Goal: Use online tool/utility: Utilize a website feature to perform a specific function

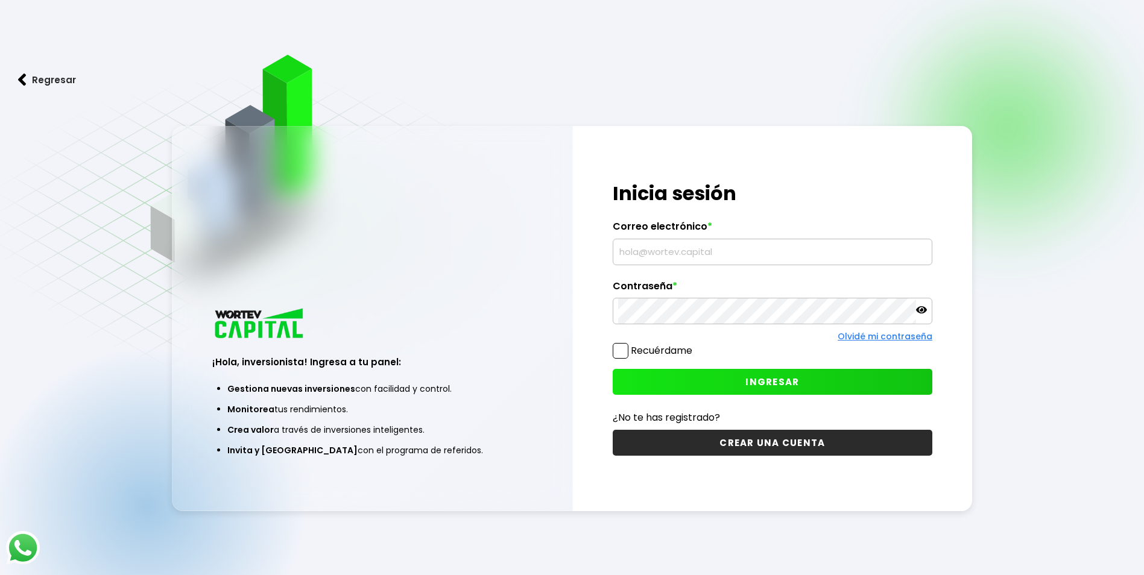
type input "[EMAIL_ADDRESS][DOMAIN_NAME]"
click at [739, 383] on button "INGRESAR" at bounding box center [773, 382] width 320 height 26
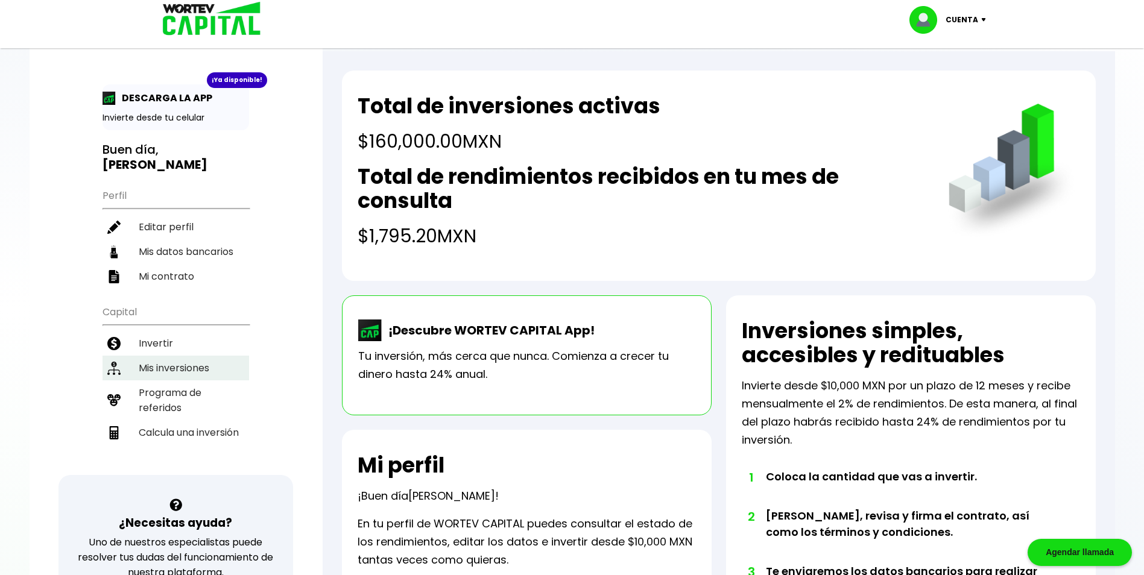
click at [159, 376] on li "Mis inversiones" at bounding box center [175, 368] width 147 height 25
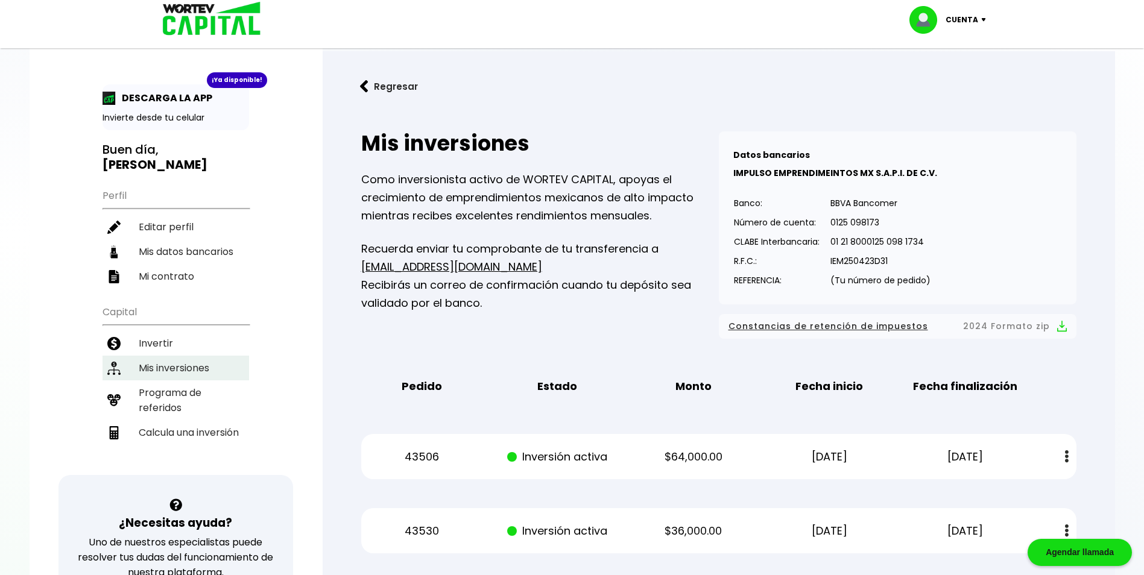
click at [185, 375] on li "Mis inversiones" at bounding box center [175, 368] width 147 height 25
click at [177, 364] on li "Mis inversiones" at bounding box center [175, 368] width 147 height 25
click at [161, 232] on li "Editar perfil" at bounding box center [175, 227] width 147 height 25
select select "Hombre"
select select "Licenciatura"
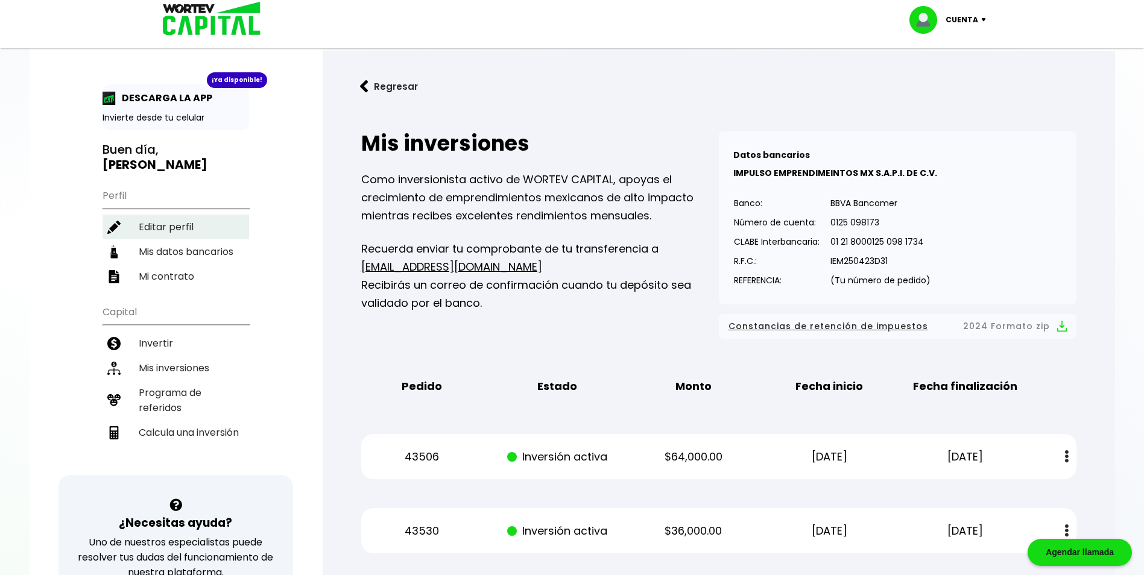
select select "VE"
select select "BBVA Bancomer"
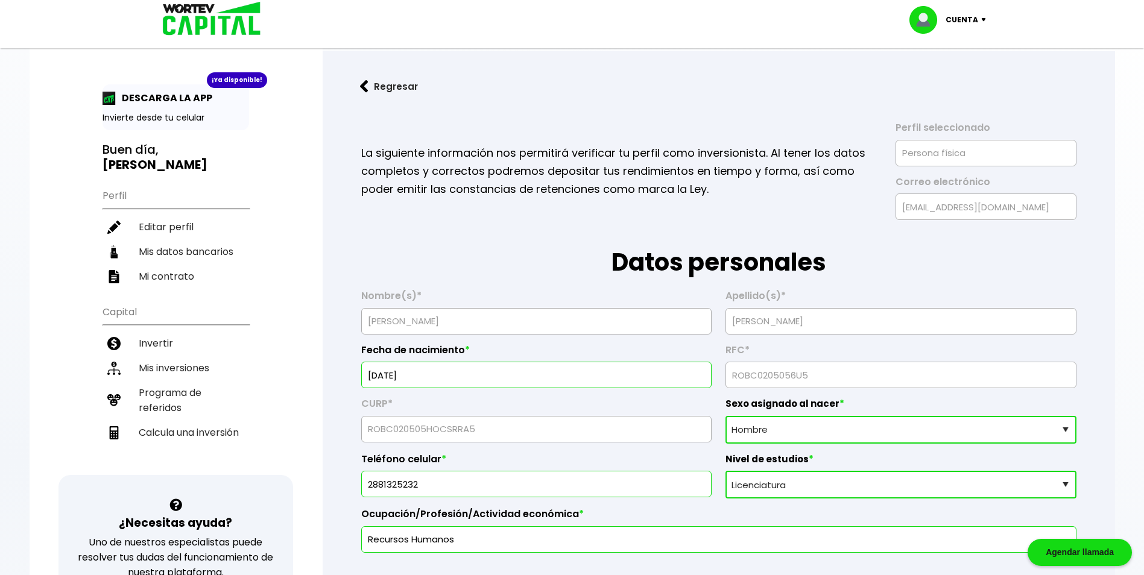
click at [174, 19] on img at bounding box center [207, 19] width 115 height 39
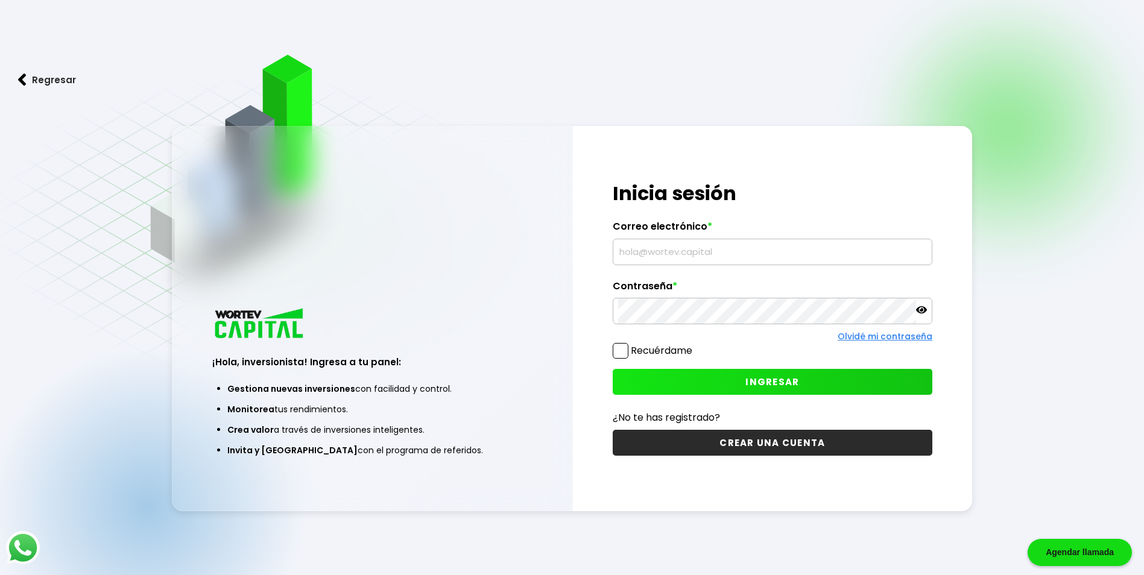
type input "[EMAIL_ADDRESS][DOMAIN_NAME]"
click at [689, 374] on button "INGRESAR" at bounding box center [773, 382] width 320 height 26
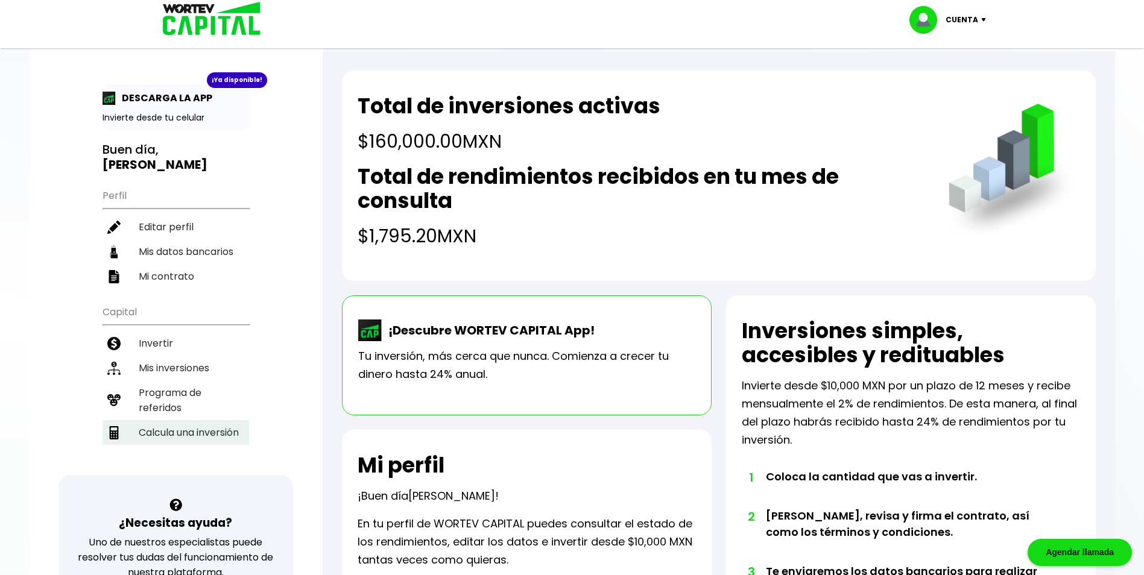
click at [234, 440] on li "Calcula una inversión" at bounding box center [175, 432] width 147 height 25
select select "1"
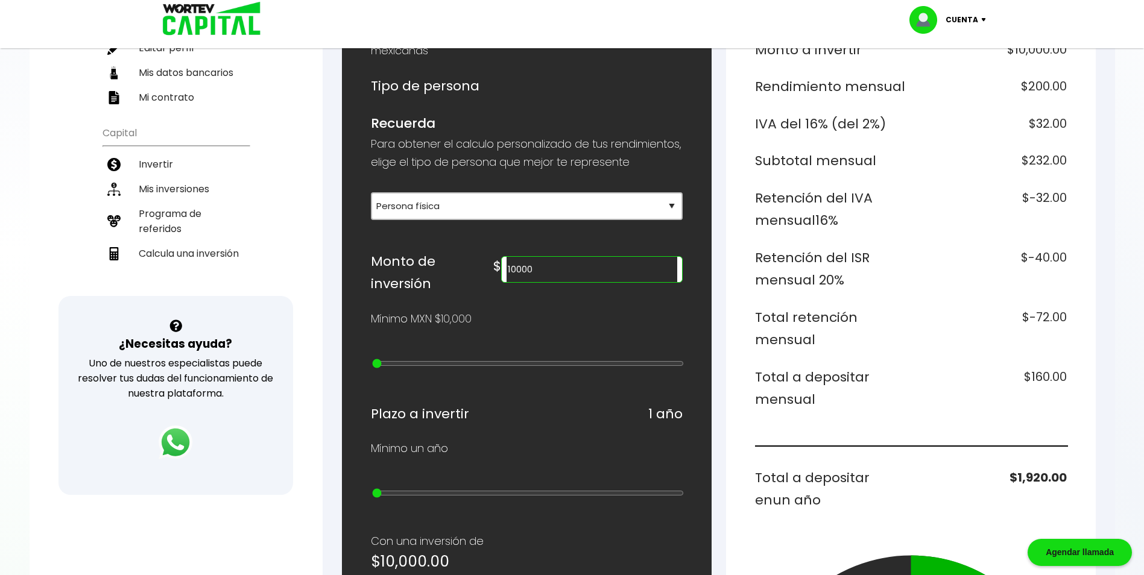
scroll to position [60, 0]
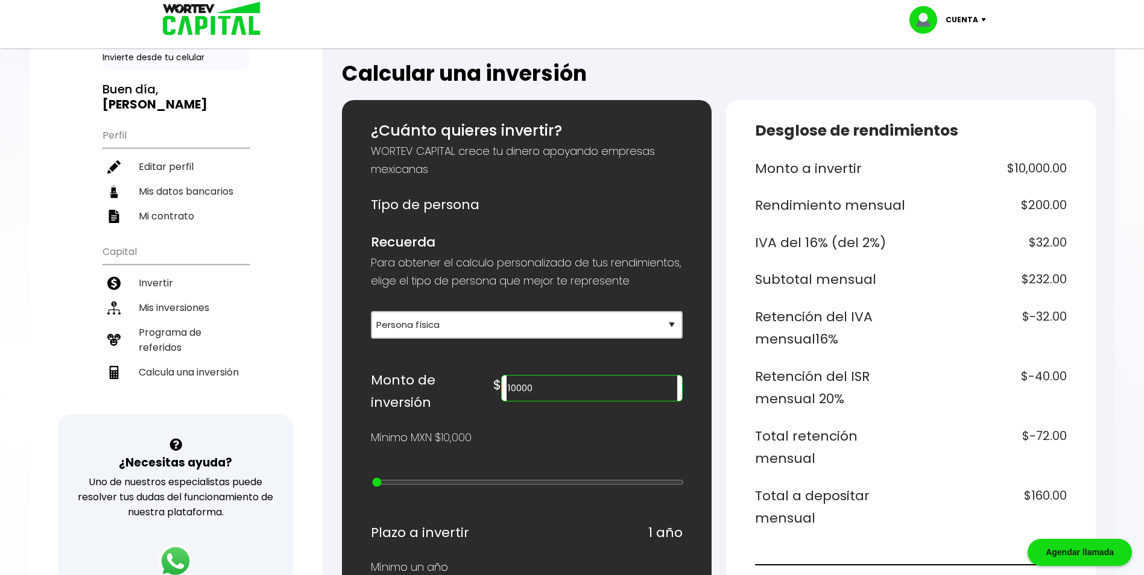
drag, startPoint x: 597, startPoint y: 405, endPoint x: 518, endPoint y: 427, distance: 81.9
click at [540, 411] on div "Monto de inversión $ 10000" at bounding box center [527, 391] width 312 height 45
type input "20000"
type input "1"
type input "30000"
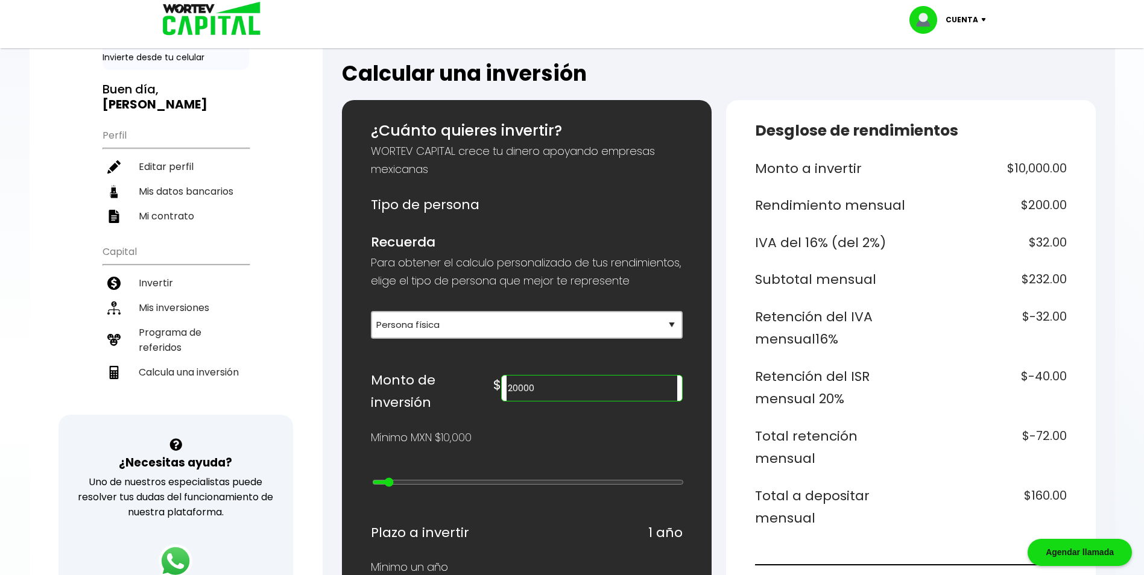
type input "2"
type input "40000"
drag, startPoint x: 371, startPoint y: 488, endPoint x: 418, endPoint y: 493, distance: 46.7
type input "3"
click at [418, 487] on input "range" at bounding box center [528, 483] width 312 height 10
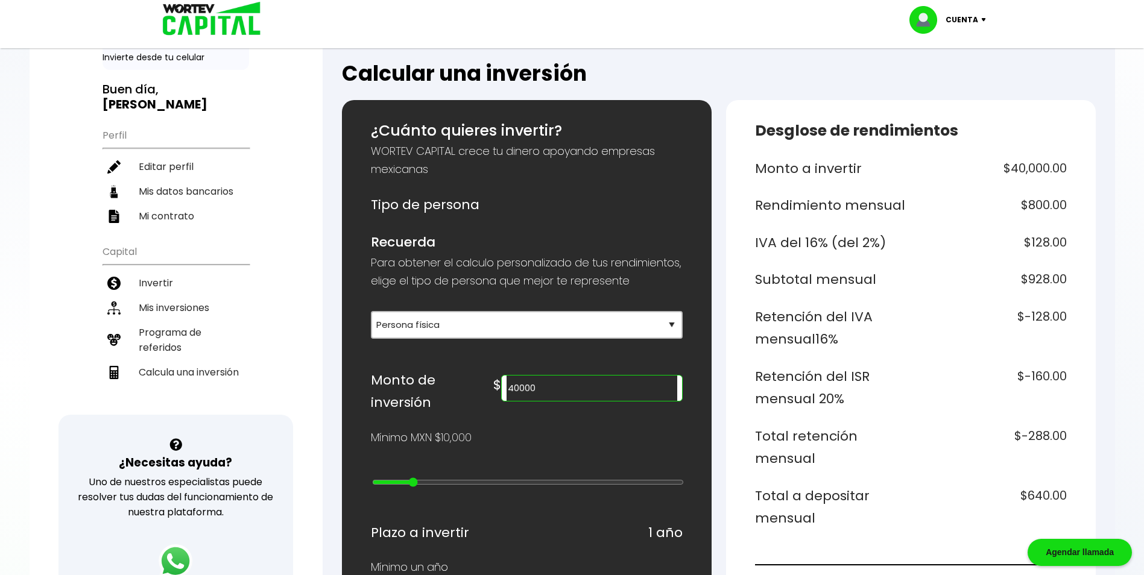
type input "50000"
type input "4"
type input "60000"
type input "5"
type input "70000"
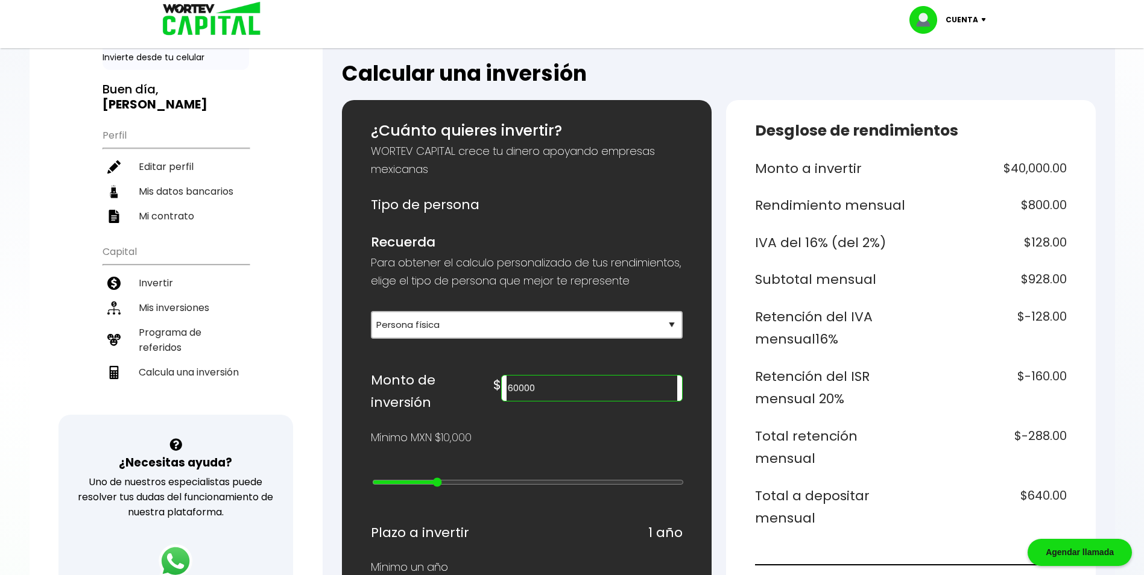
type input "6"
type input "80000"
type input "7"
type input "90000"
type input "8"
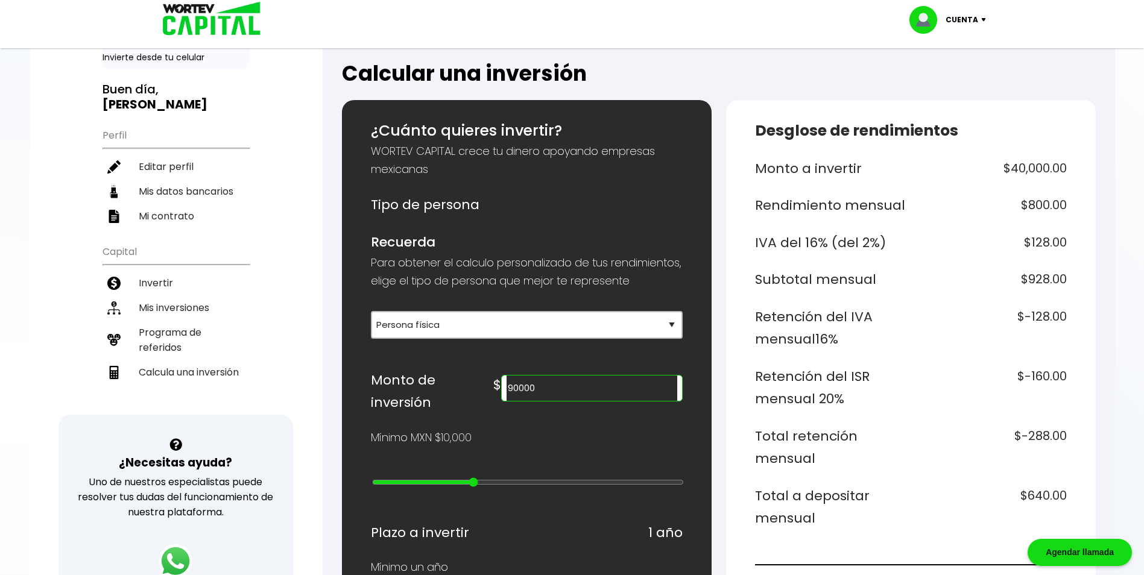
type input "100000"
type input "9"
type input "200000"
type input "10"
type input "300000"
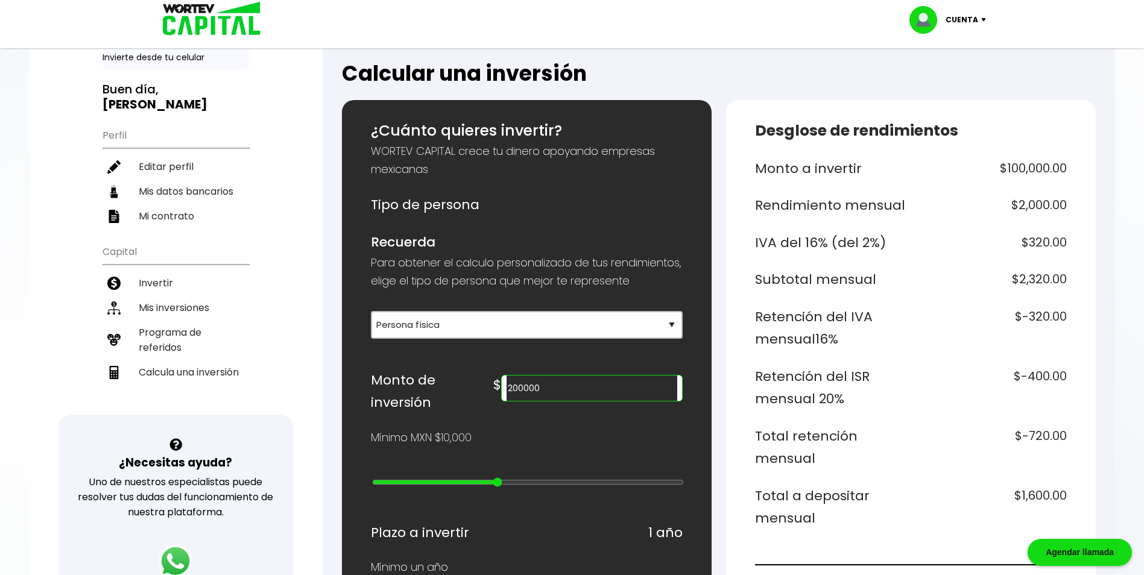
type input "11"
type input "400000"
type input "12"
type input "500000"
type input "13"
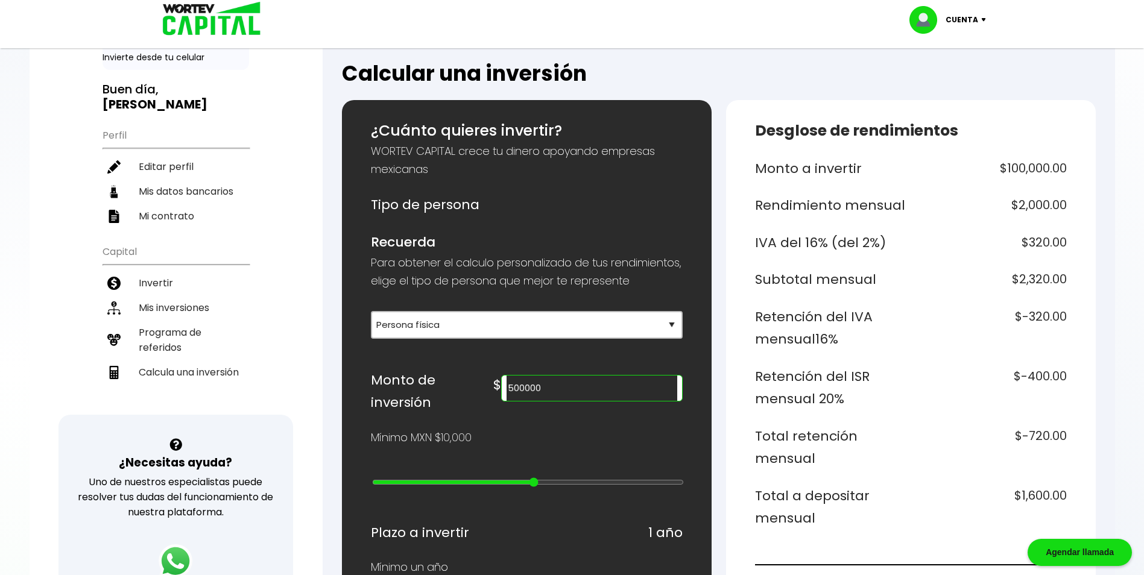
type input "600000"
type input "14"
type input "700000"
type input "15"
type input "800000"
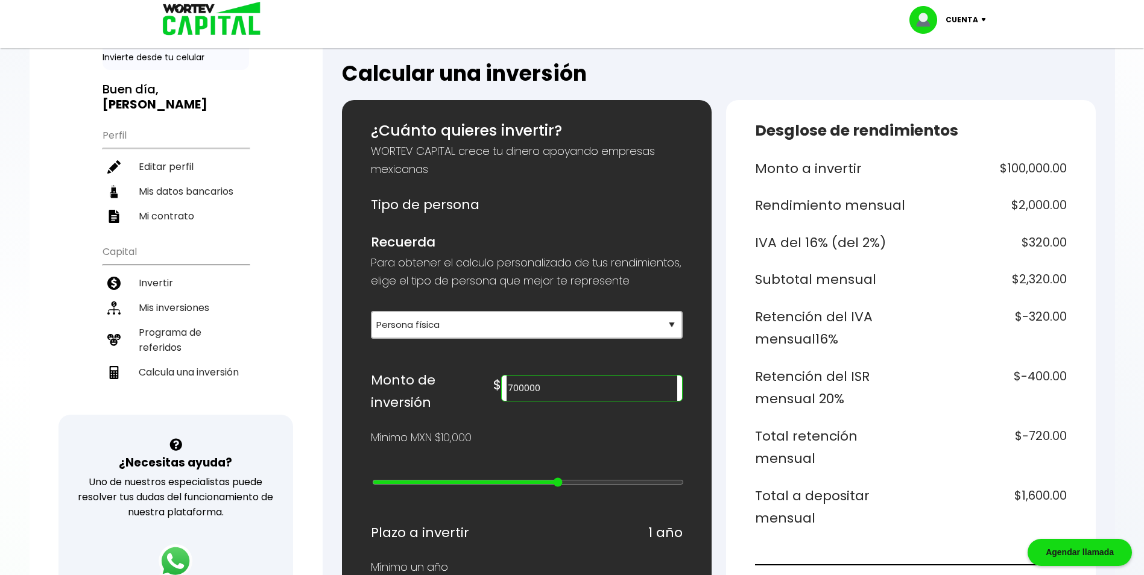
type input "16"
type input "900000"
type input "17"
type input "1000000"
type input "18"
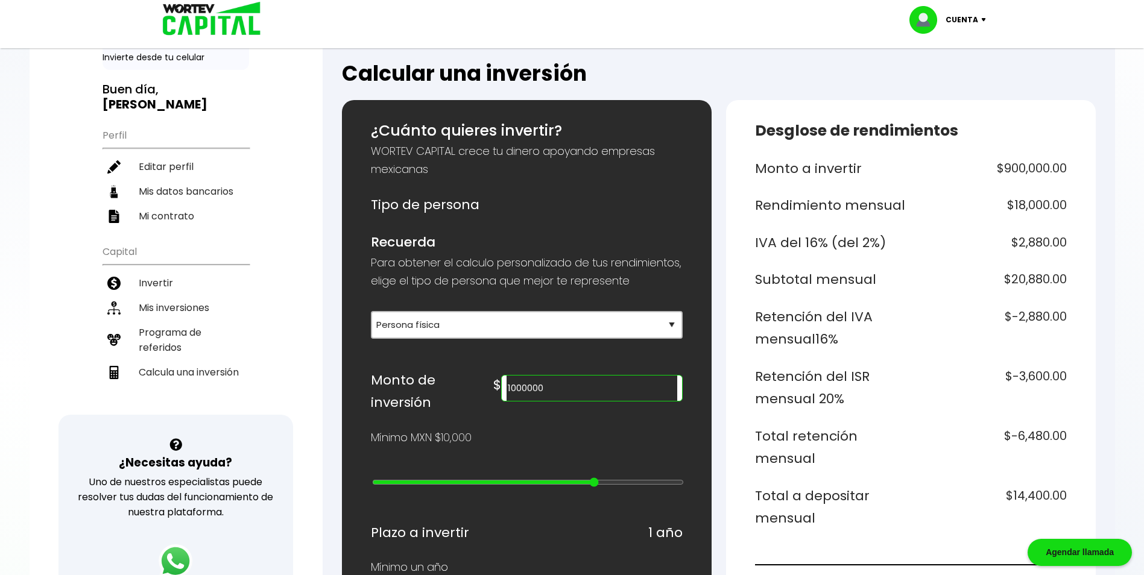
type input "2000000"
type input "19"
type input "3000000"
type input "20"
type input "4000000"
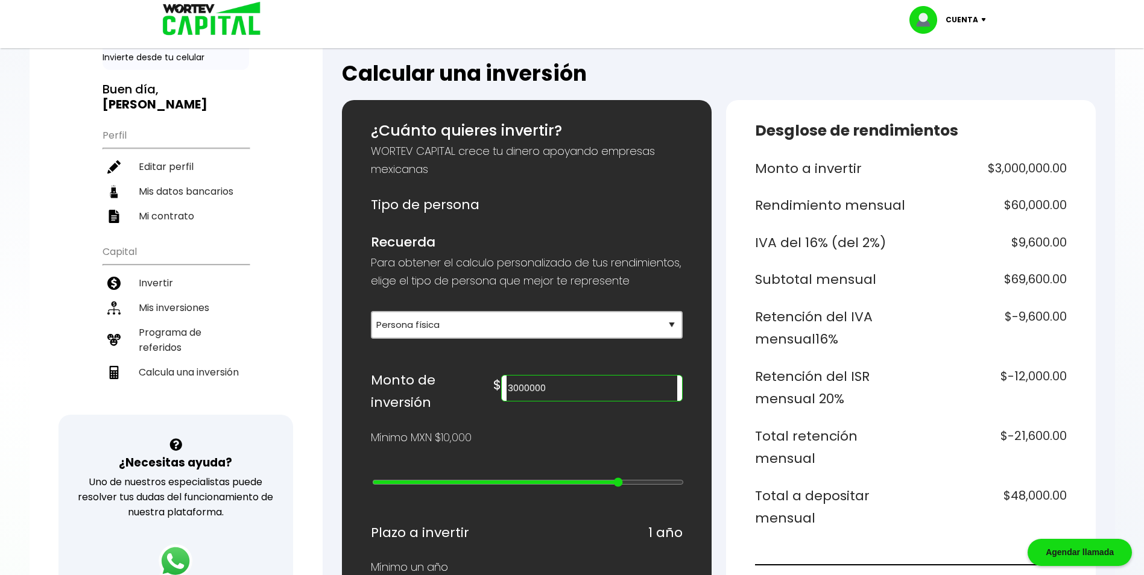
type input "21"
type input "5000000"
type input "22"
type input "10000000"
type input "23"
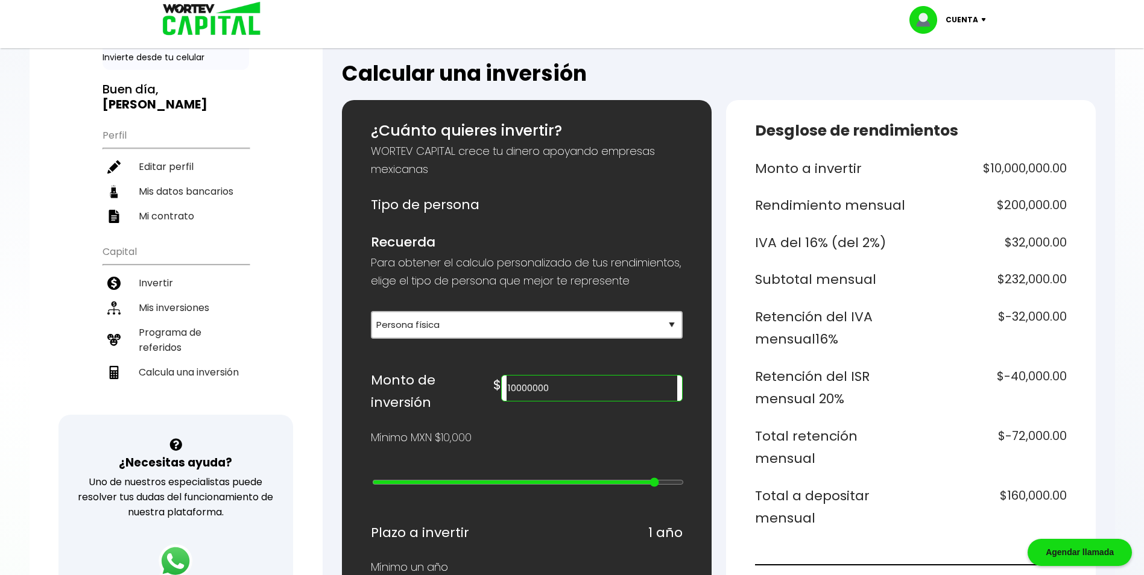
type input "15000000"
drag, startPoint x: 412, startPoint y: 485, endPoint x: 669, endPoint y: 484, distance: 256.2
type input "24"
click at [669, 484] on input "range" at bounding box center [528, 483] width 312 height 10
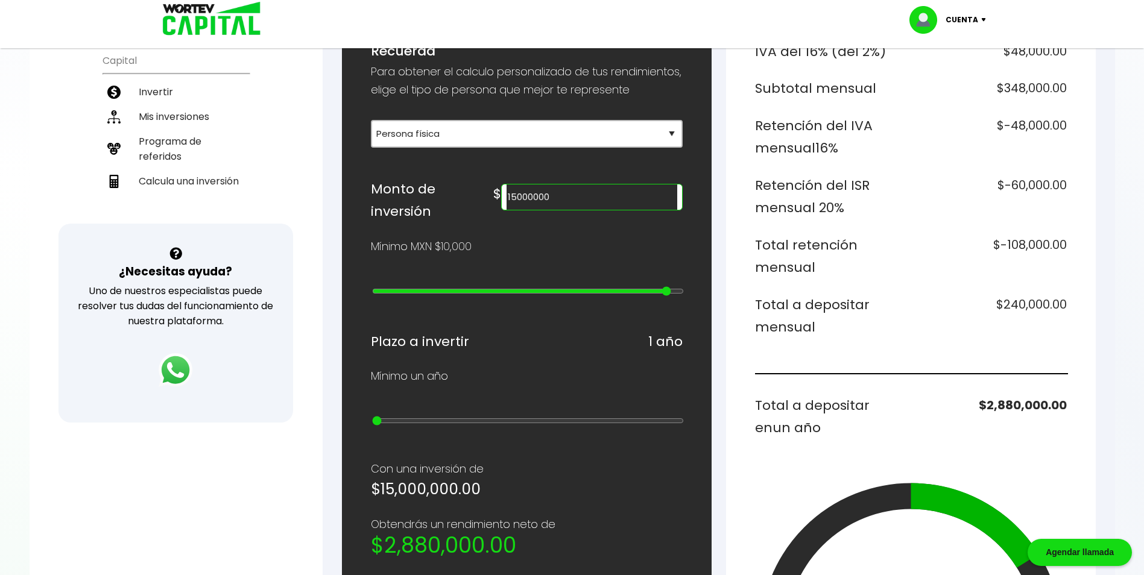
scroll to position [241, 0]
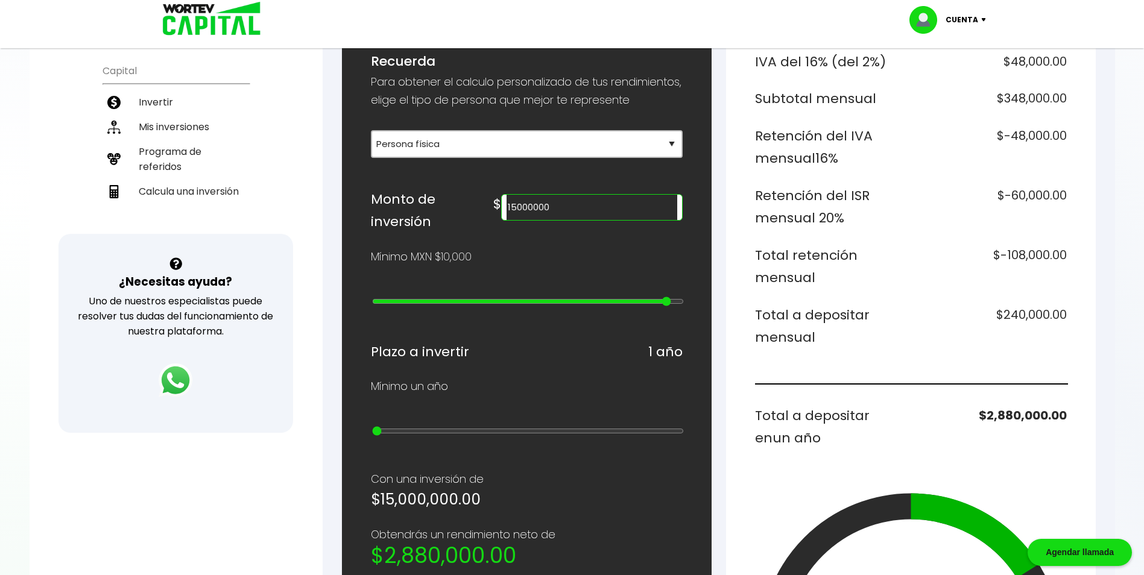
type input "10000000"
type input "23"
type input "5000000"
type input "22"
type input "4000000"
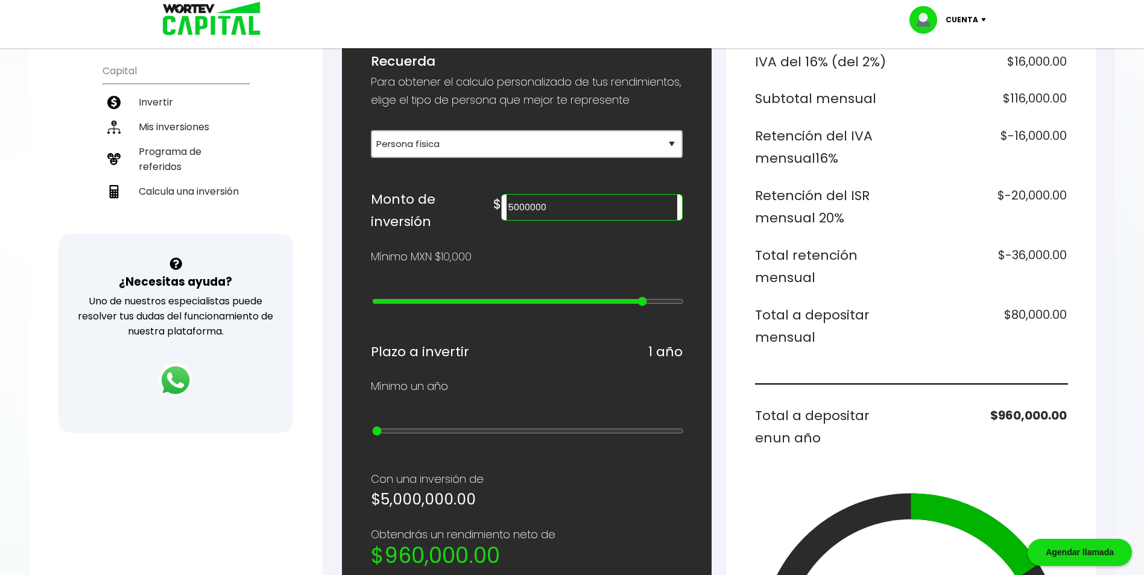
type input "21"
type input "3000000"
type input "20"
type input "2000000"
drag, startPoint x: 663, startPoint y: 307, endPoint x: 607, endPoint y: 304, distance: 56.8
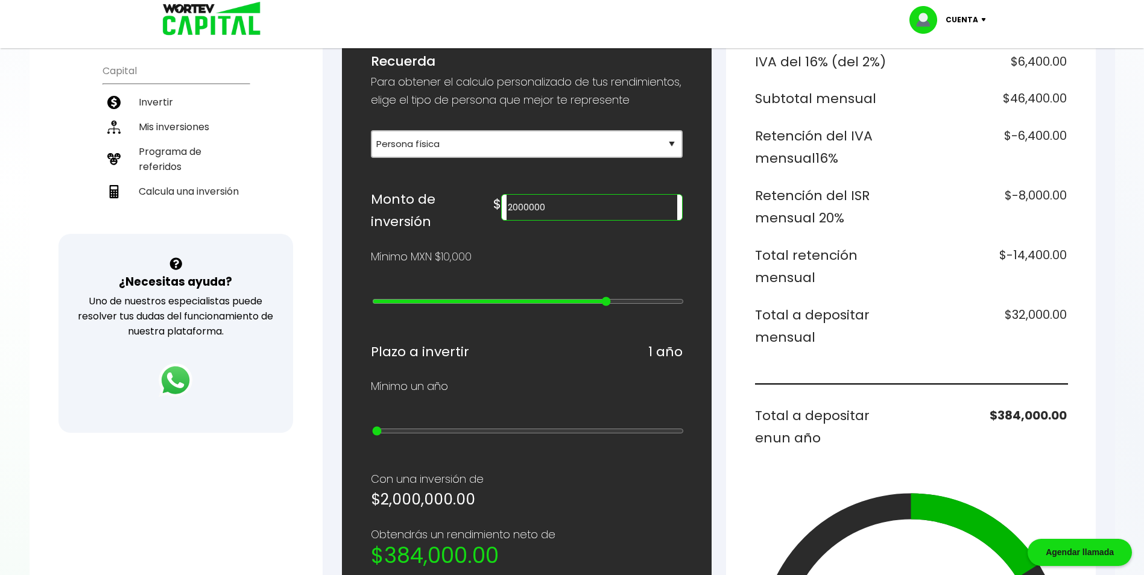
type input "19"
click at [607, 304] on input "range" at bounding box center [528, 302] width 312 height 10
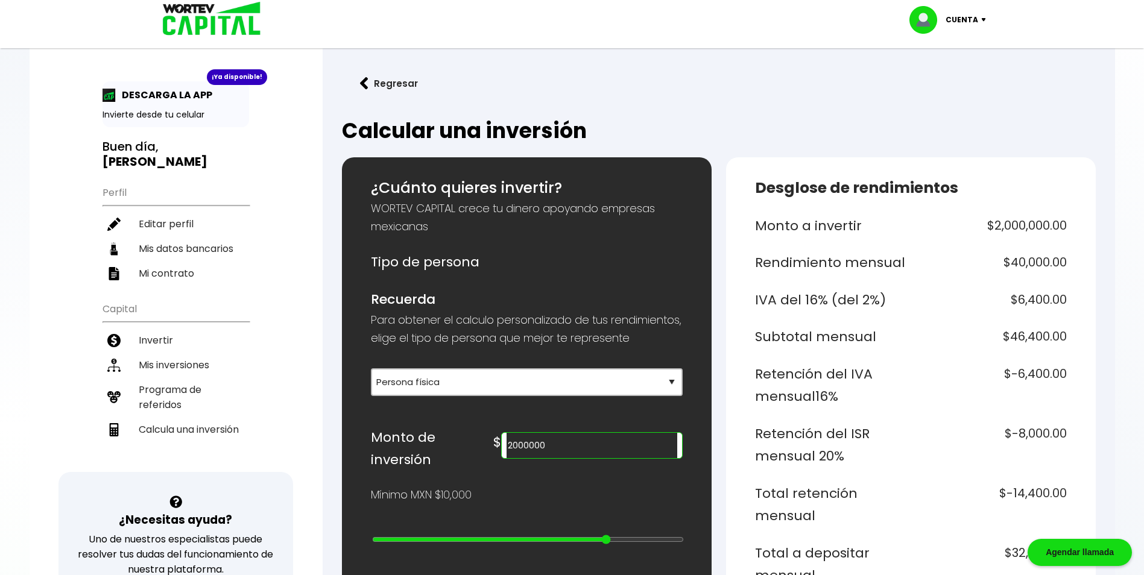
scroll to position [0, 0]
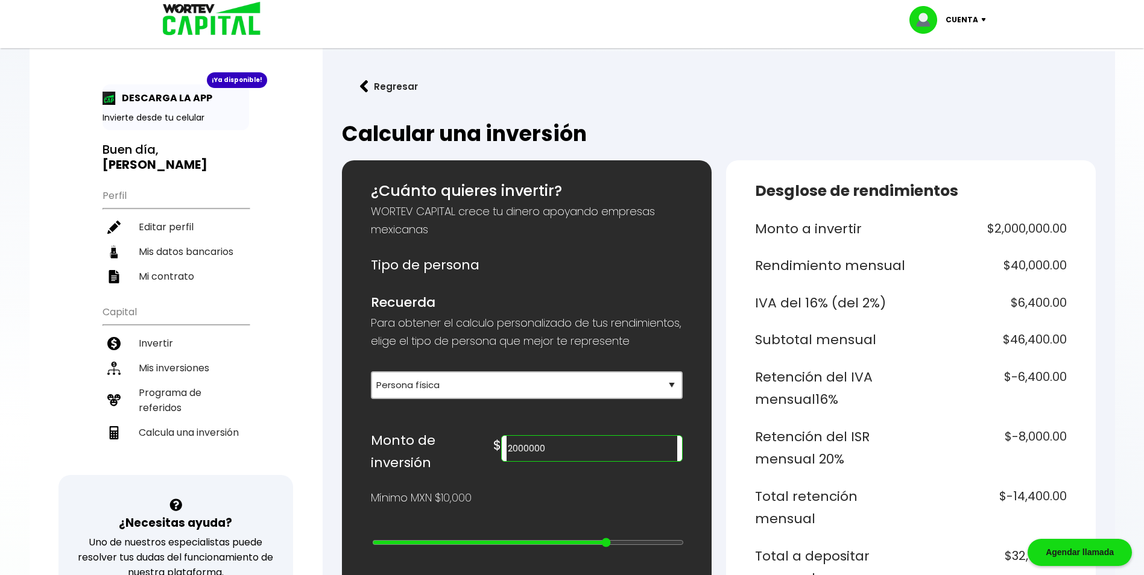
type input "1000000"
type input "18"
type input "900000"
type input "17"
type input "800000"
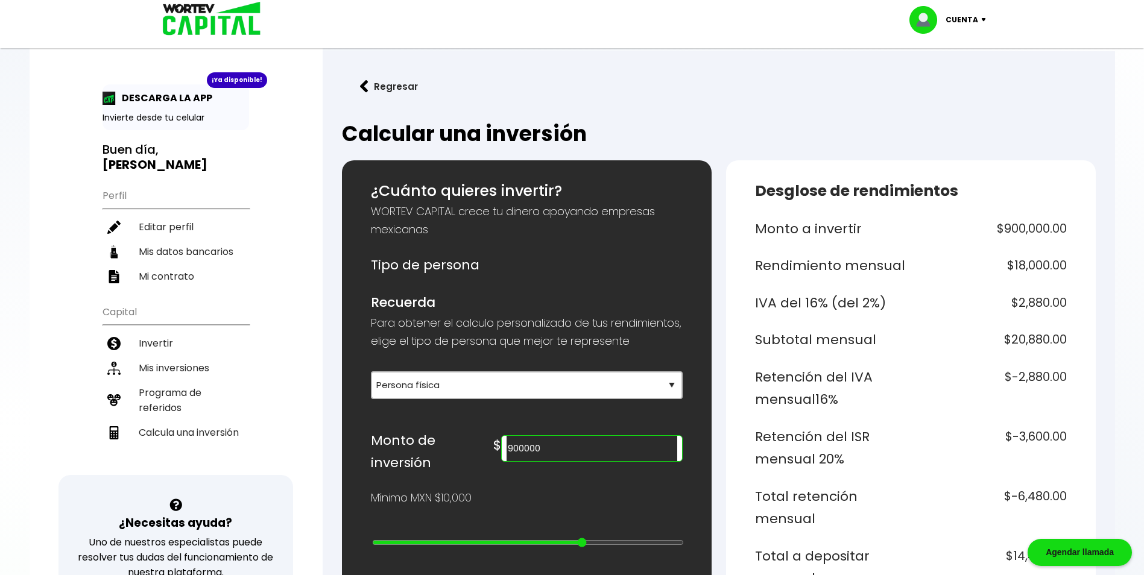
type input "16"
type input "700000"
type input "15"
type input "600000"
type input "14"
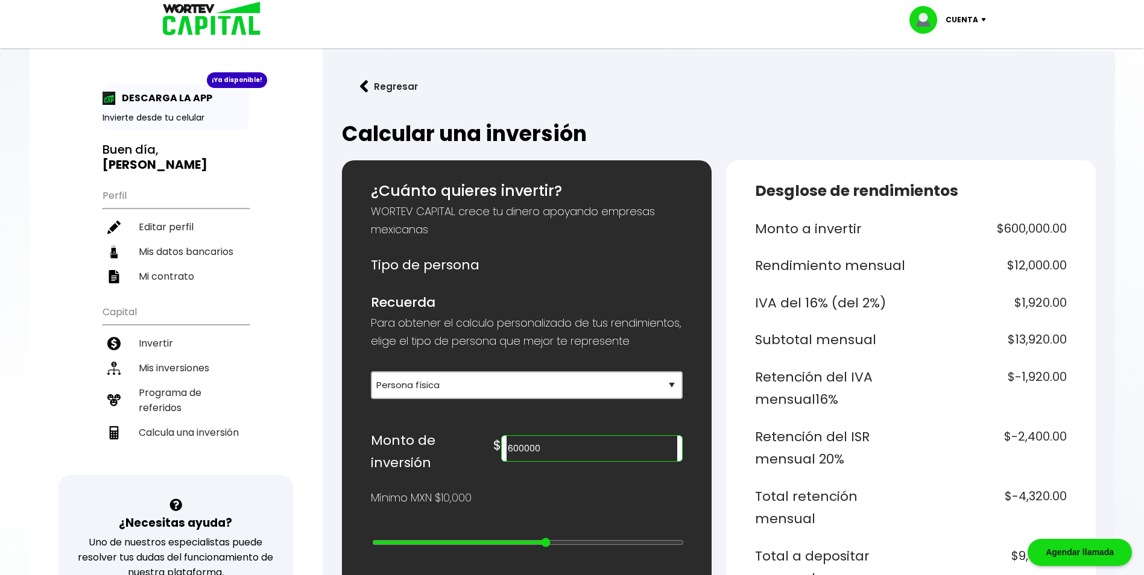
type input "500000"
type input "13"
type input "400000"
type input "12"
type input "300000"
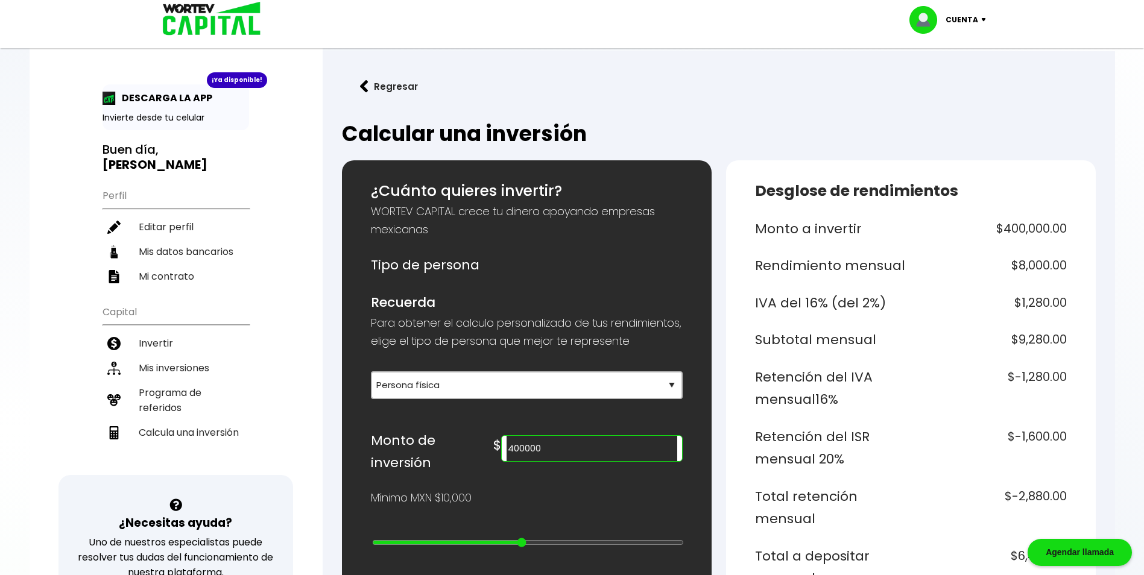
type input "11"
type input "200000"
drag, startPoint x: 602, startPoint y: 546, endPoint x: 501, endPoint y: 539, distance: 101.5
type input "10"
click at [501, 539] on input "range" at bounding box center [528, 543] width 312 height 10
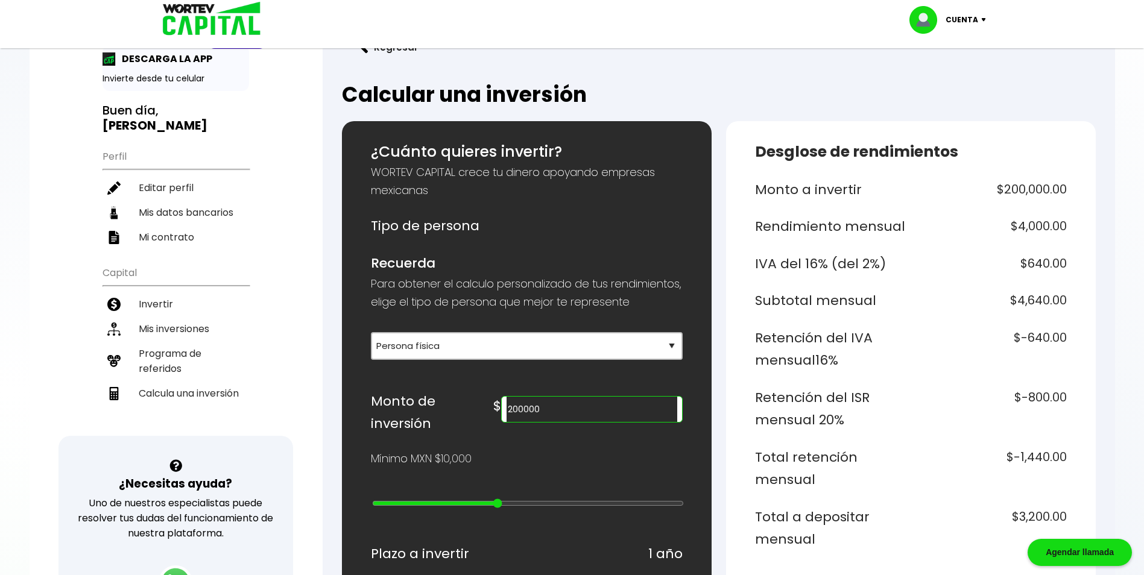
scroll to position [121, 0]
